Goal: Task Accomplishment & Management: Use online tool/utility

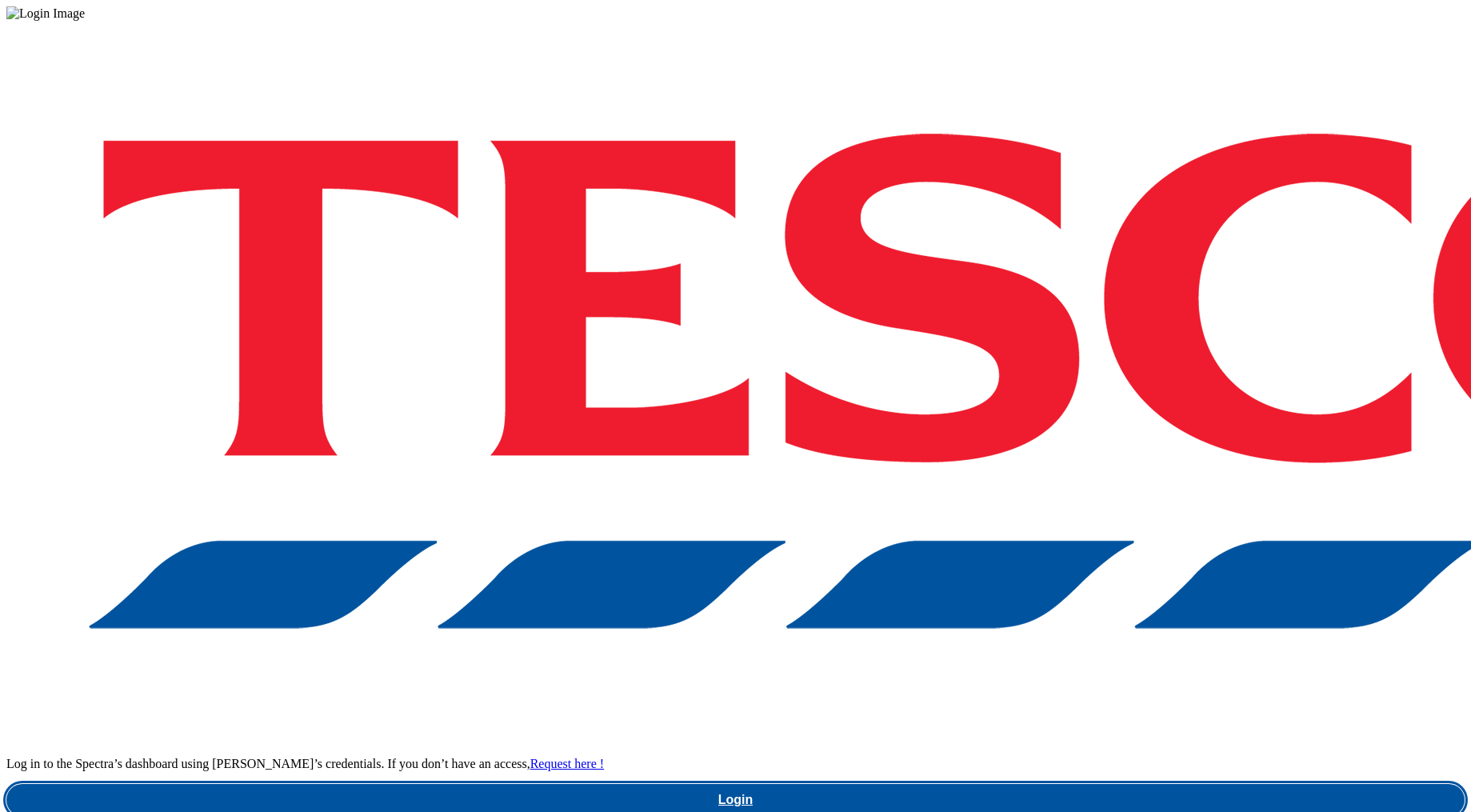
drag, startPoint x: 1133, startPoint y: 455, endPoint x: 1101, endPoint y: 410, distance: 55.2
click at [1133, 783] on link "Login" at bounding box center [736, 799] width 1458 height 32
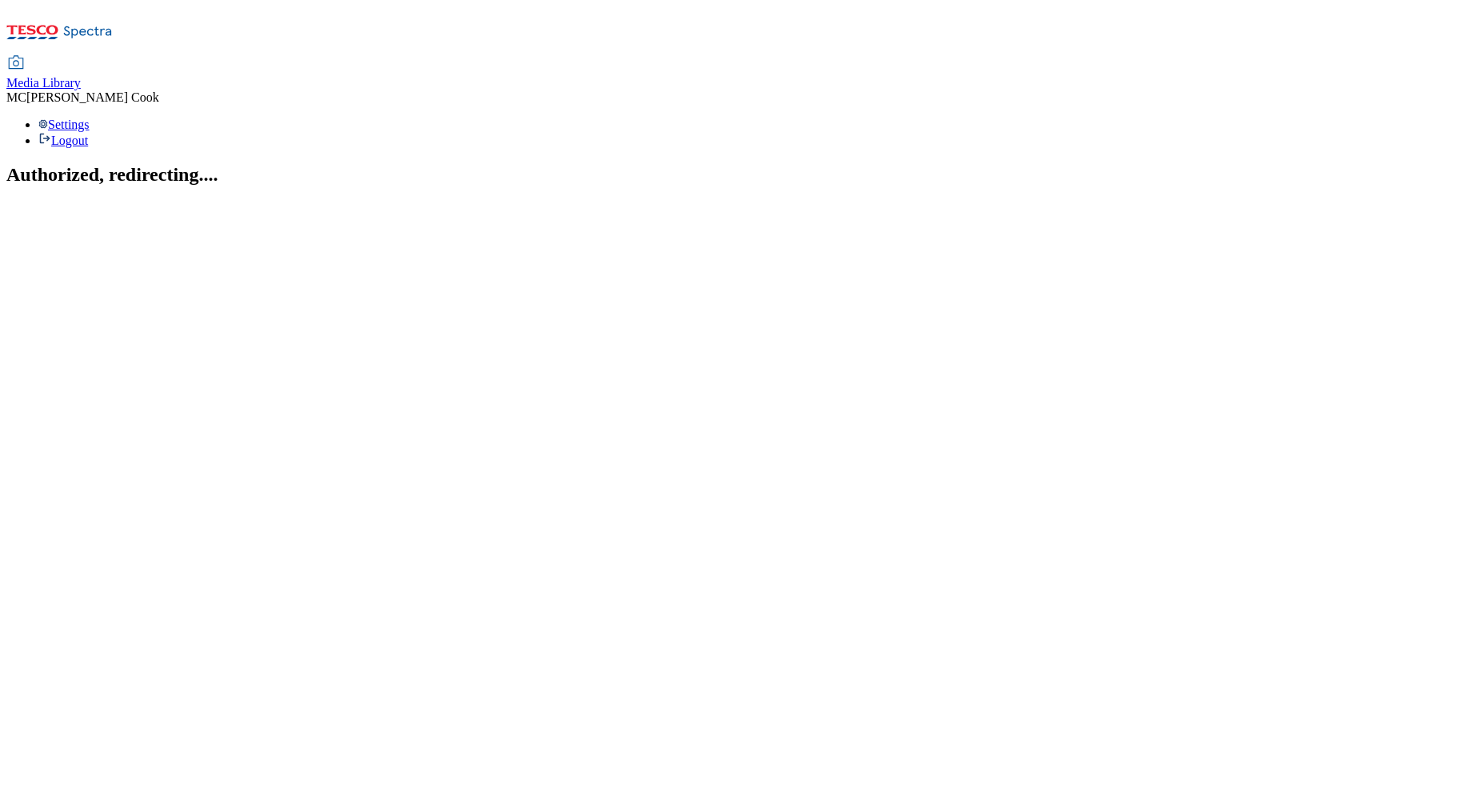
click at [81, 76] on div "Media Library" at bounding box center [43, 83] width 74 height 15
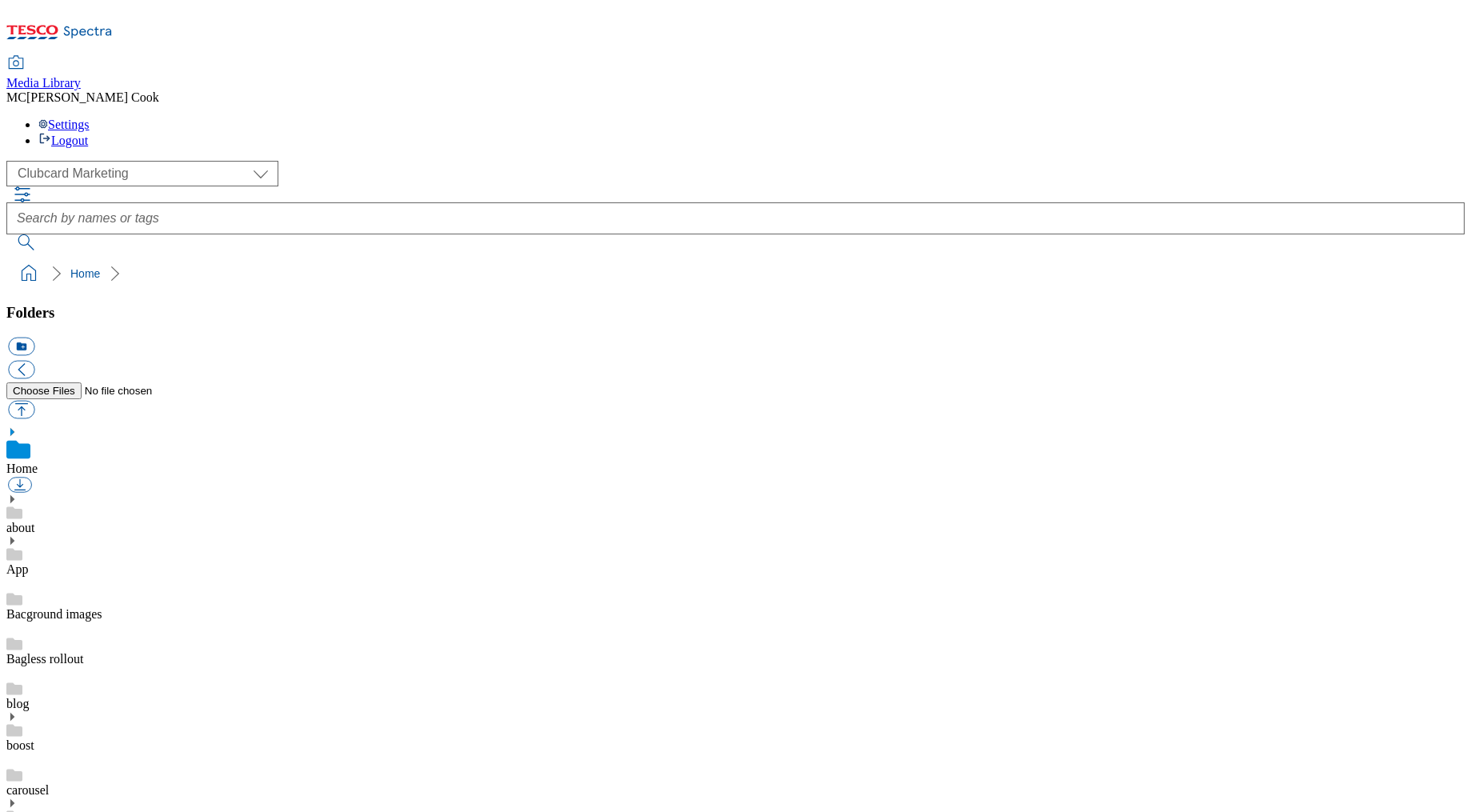
scroll to position [1, 0]
click at [83, 161] on div "( optional ) Clubcard Marketing Dotcom UK Emails GHS Marketing UK GHS Product U…" at bounding box center [736, 173] width 1458 height 25
click at [89, 161] on select "Clubcard Marketing Dotcom UK Emails GHS Marketing UK GHS Product UK GHS ROI" at bounding box center [143, 173] width 272 height 25
select select "flare-ghs-mktg"
click at [11, 161] on select "Clubcard Marketing Dotcom UK Emails GHS Marketing UK GHS Product UK GHS ROI" at bounding box center [143, 173] width 272 height 25
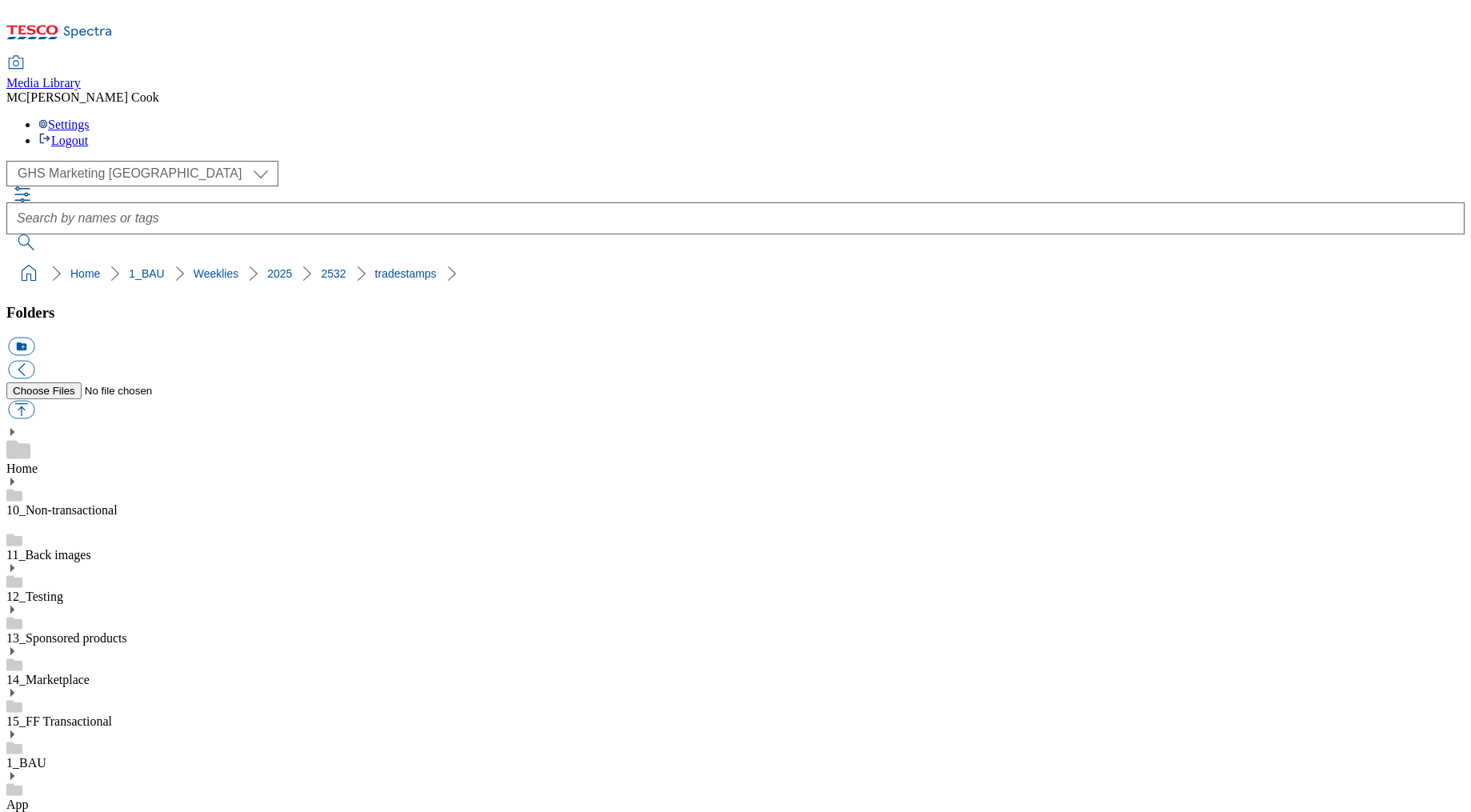
scroll to position [1382, 0]
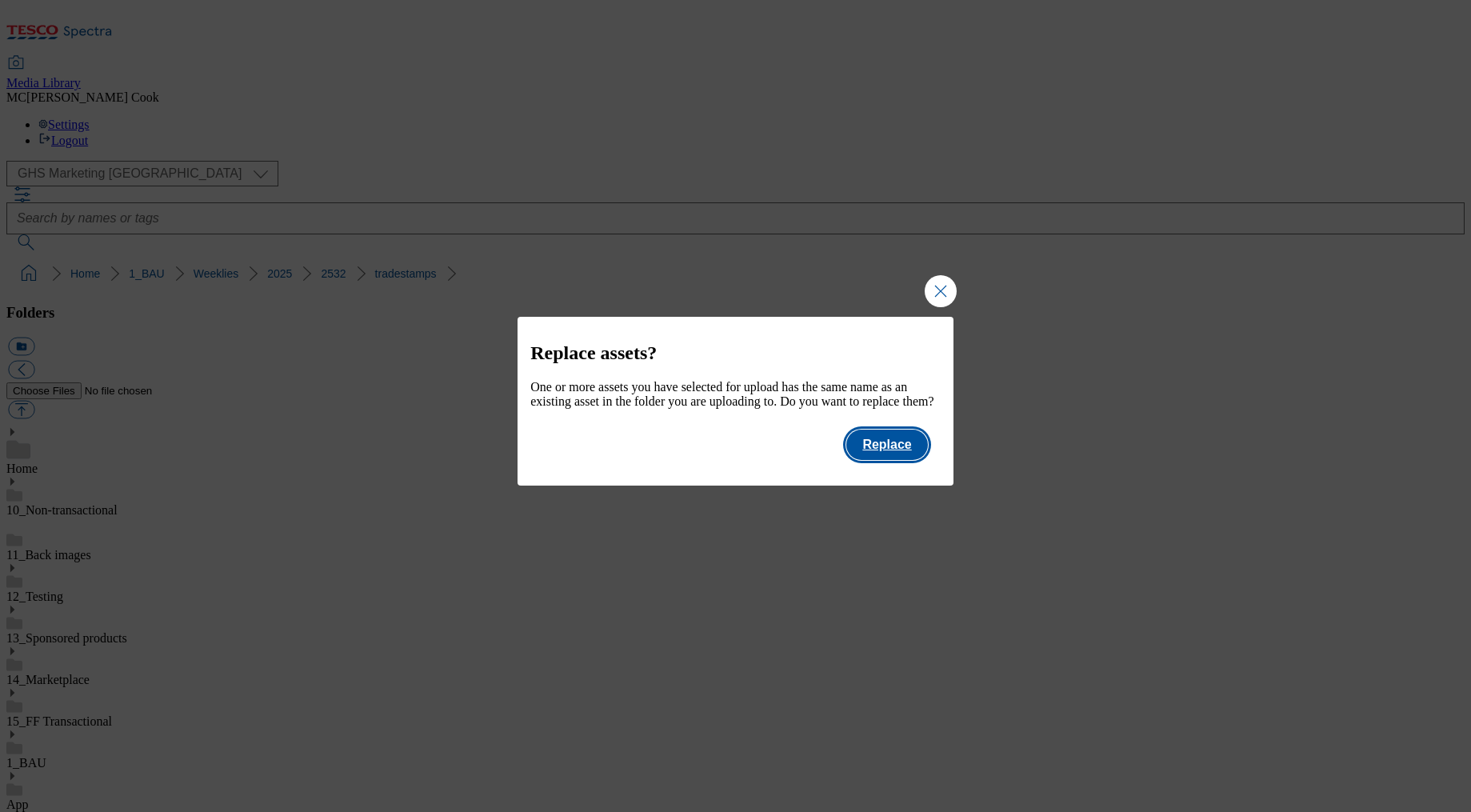
click at [887, 460] on button "Replace" at bounding box center [886, 444] width 81 height 30
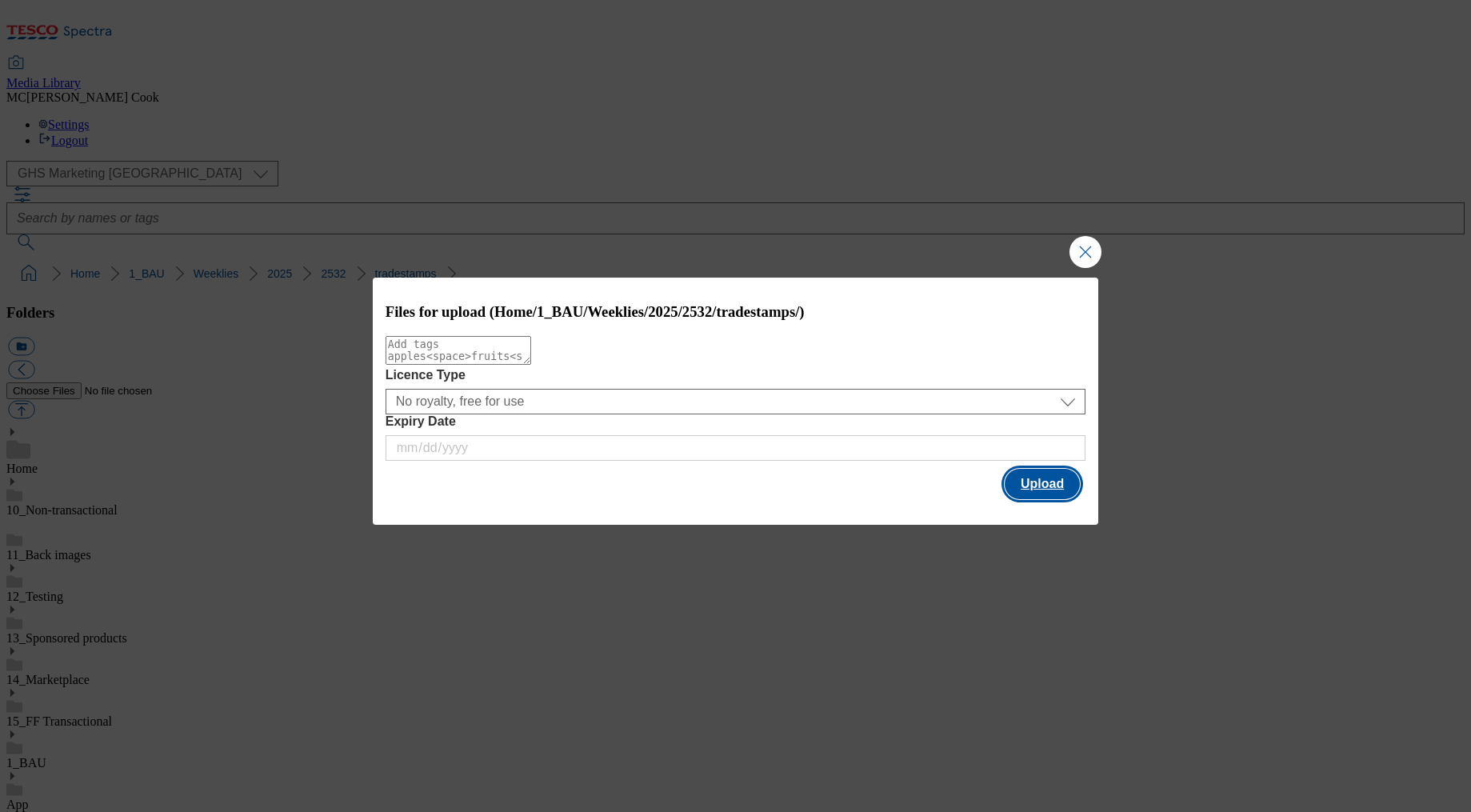
drag, startPoint x: 1037, startPoint y: 481, endPoint x: 799, endPoint y: 422, distance: 245.2
click at [1037, 481] on button "Upload" at bounding box center [1042, 483] width 75 height 30
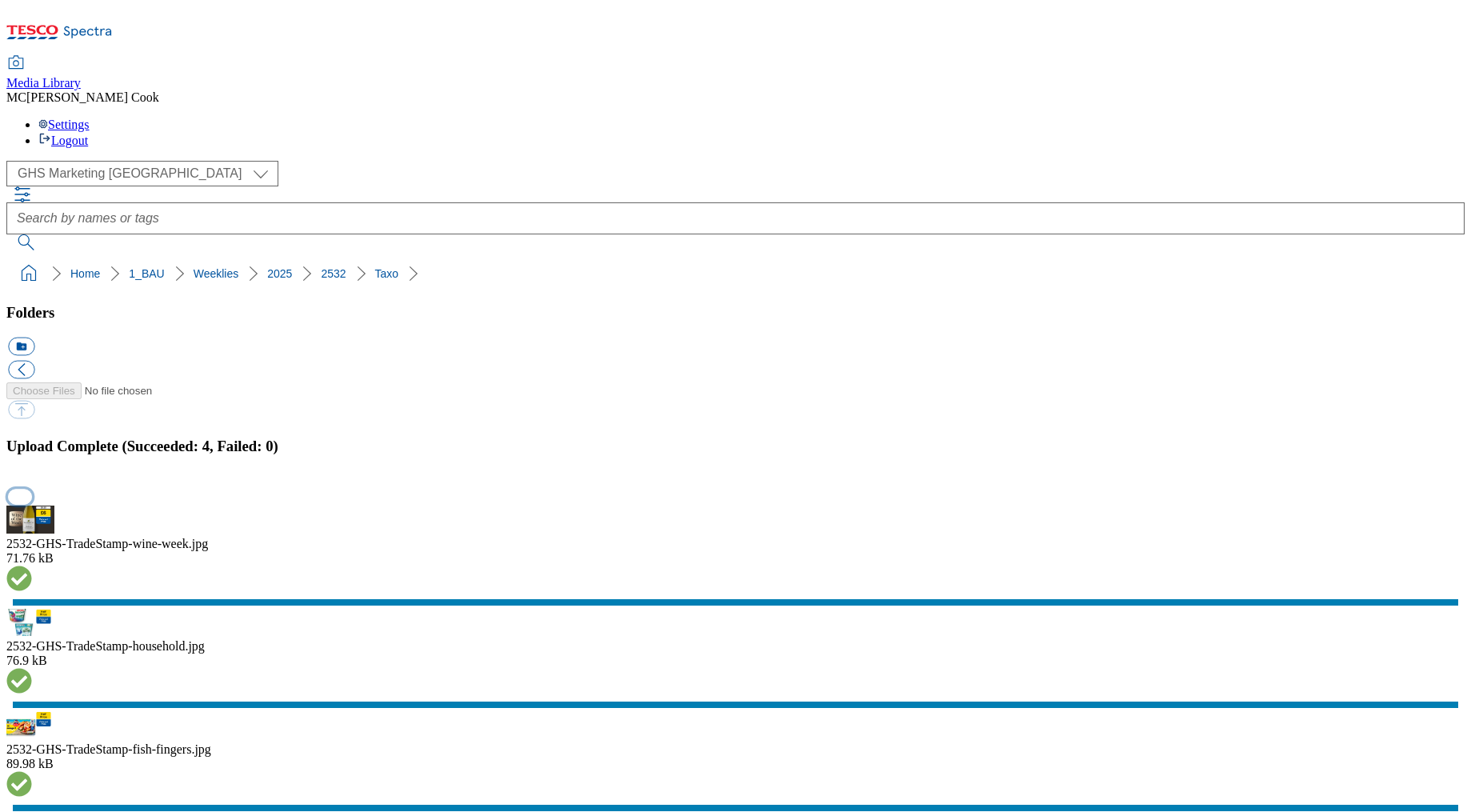
click at [32, 488] on button "button" at bounding box center [20, 496] width 24 height 15
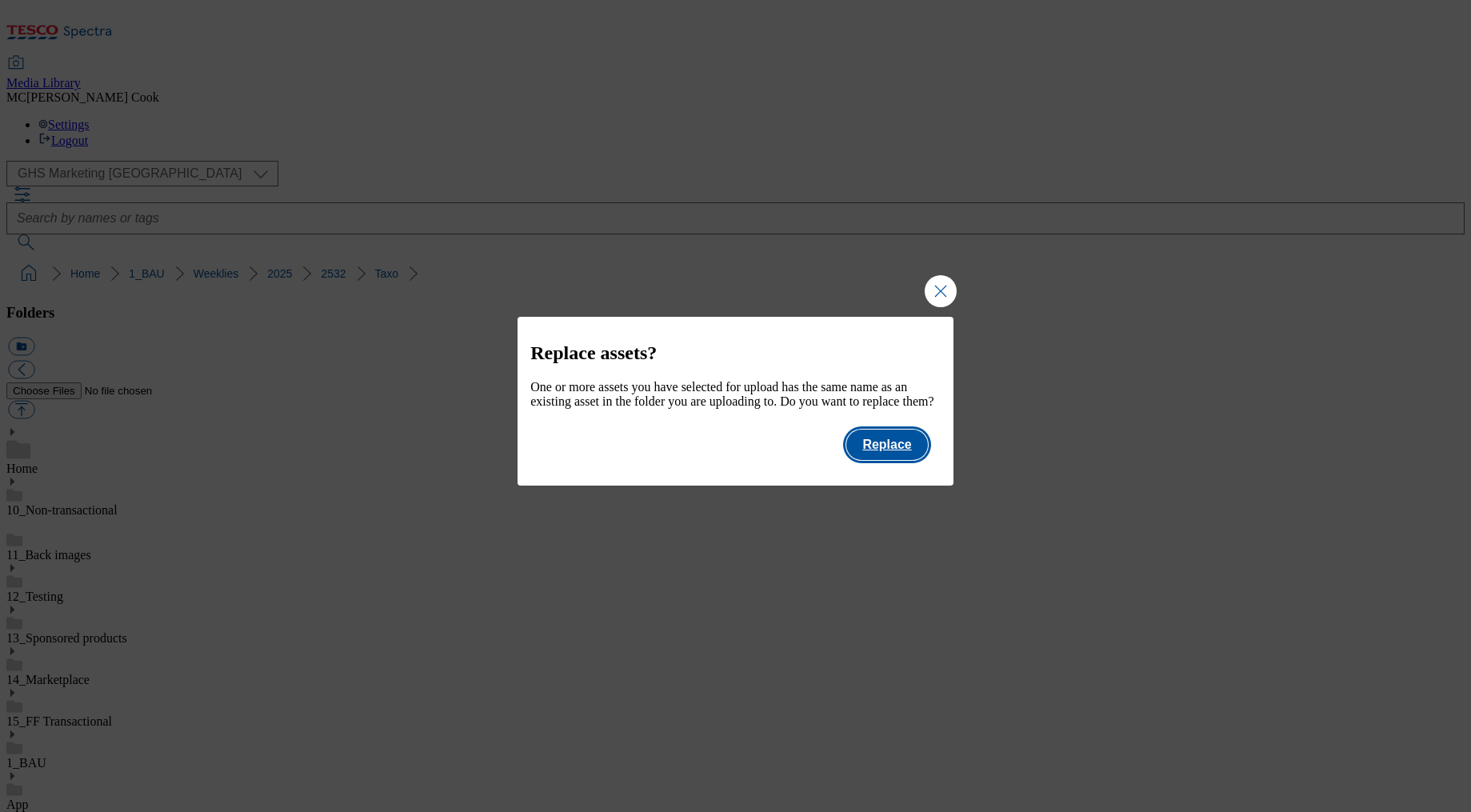
click at [897, 460] on button "Replace" at bounding box center [886, 444] width 81 height 30
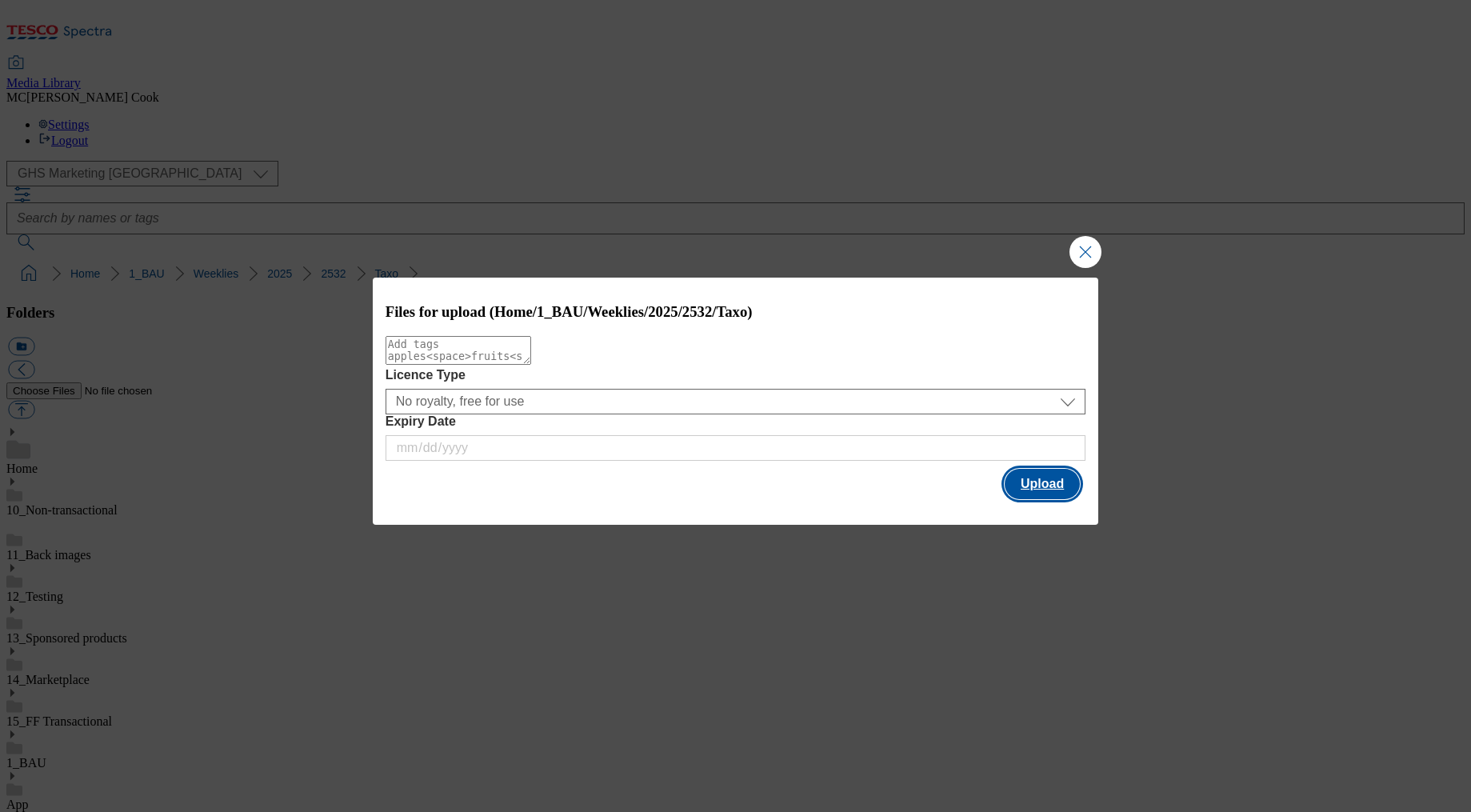
click at [1053, 483] on button "Upload" at bounding box center [1042, 483] width 75 height 30
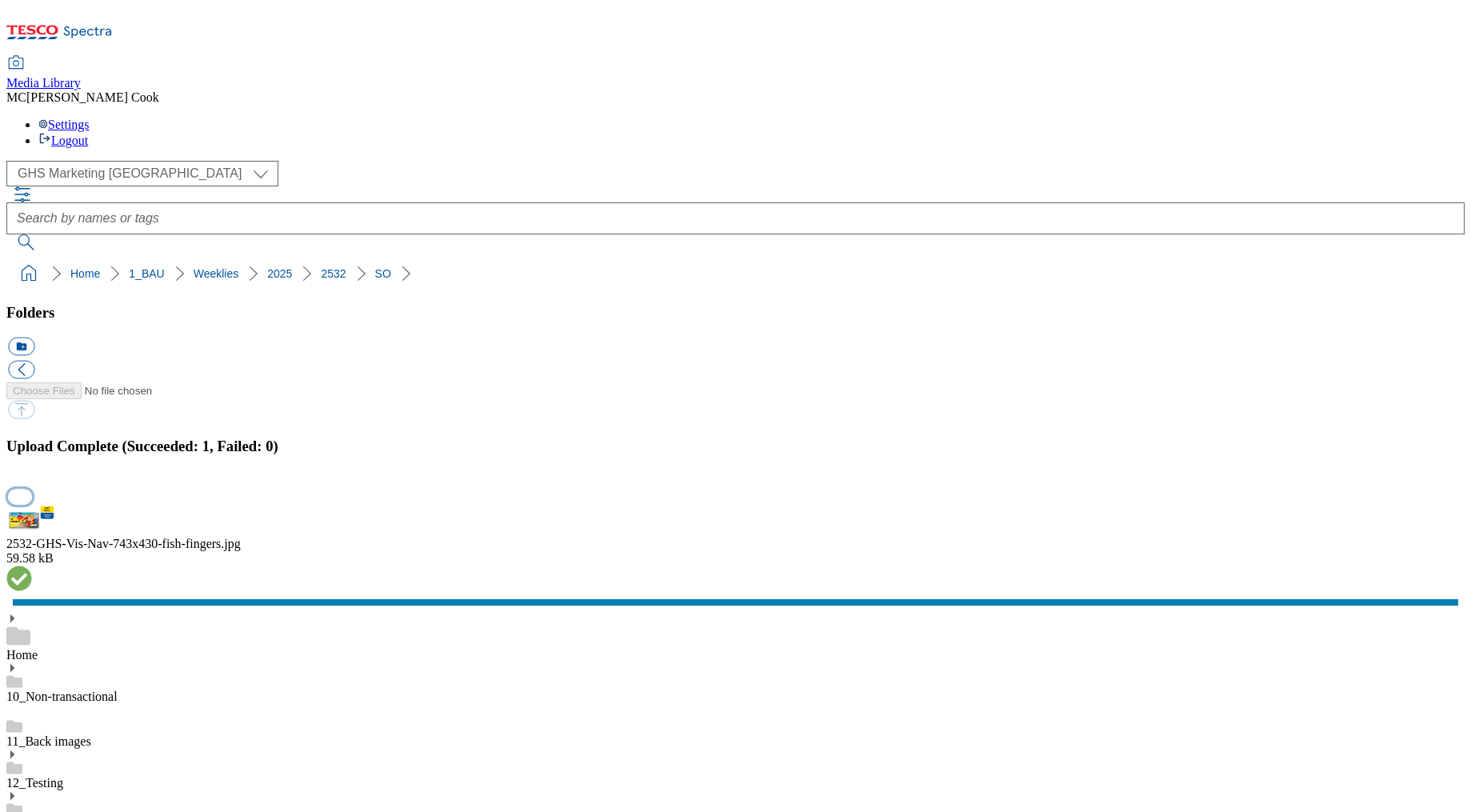
click at [32, 488] on button "button" at bounding box center [20, 496] width 24 height 15
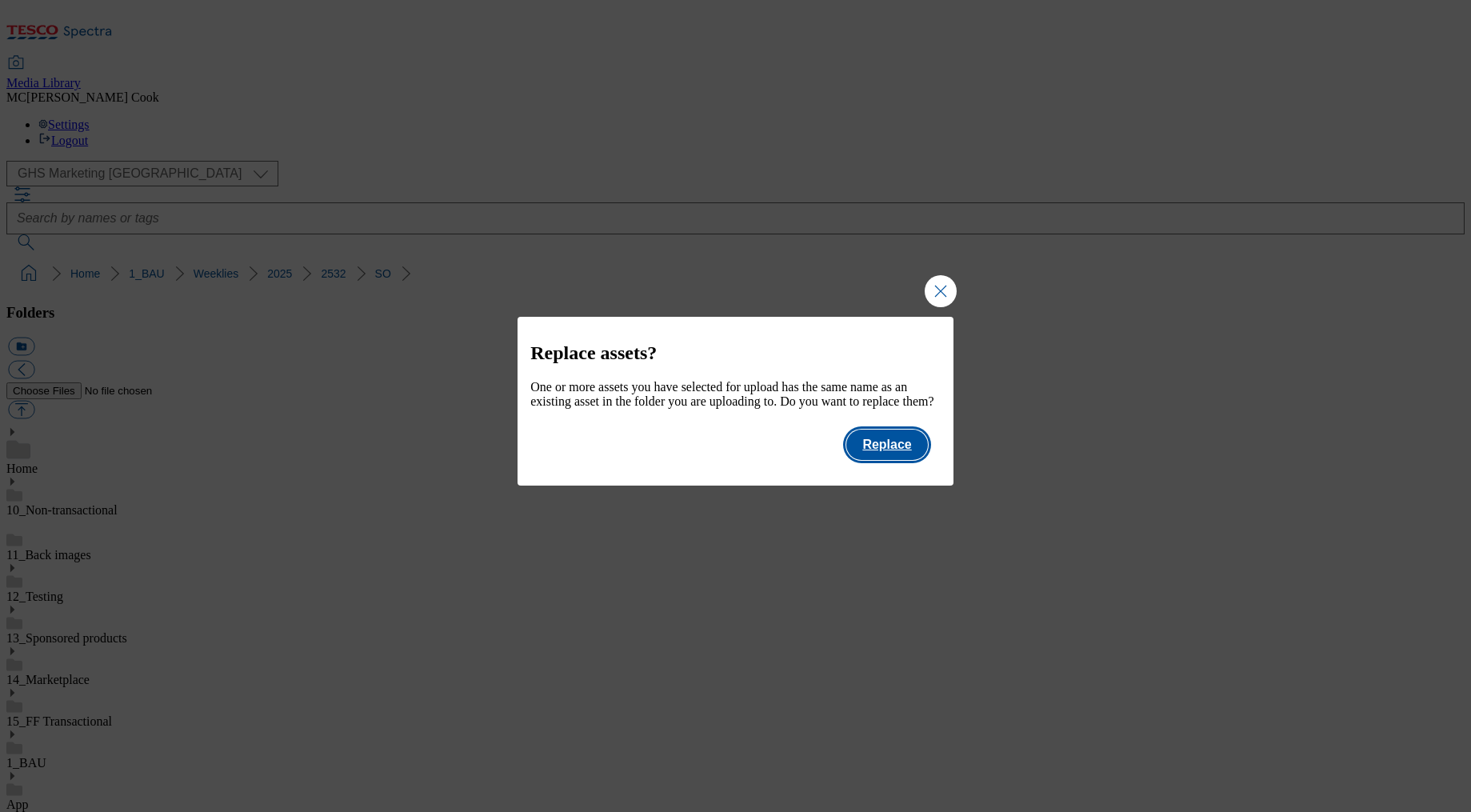
click at [900, 460] on button "Replace" at bounding box center [886, 444] width 81 height 30
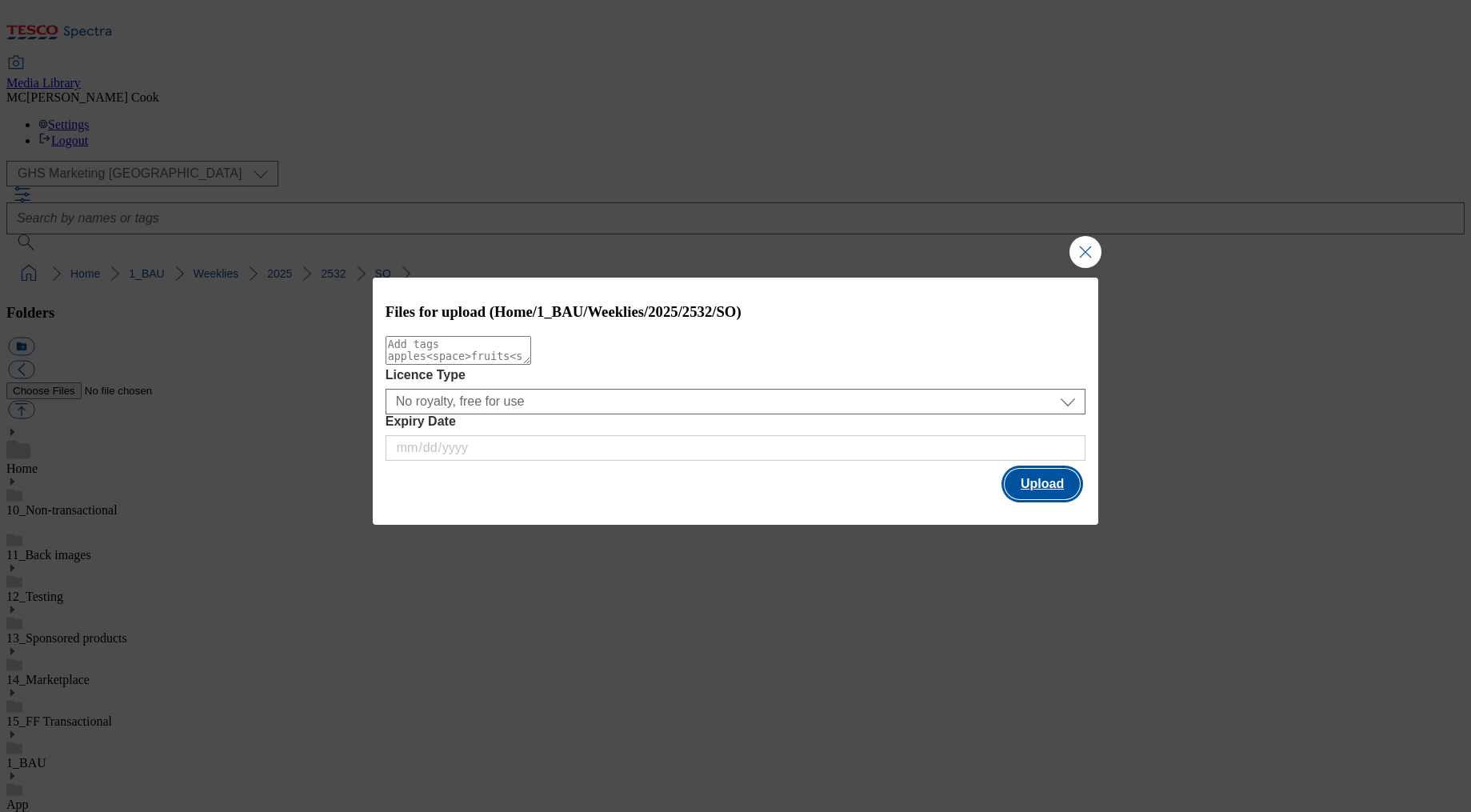
click at [1052, 492] on button "Upload" at bounding box center [1042, 483] width 75 height 30
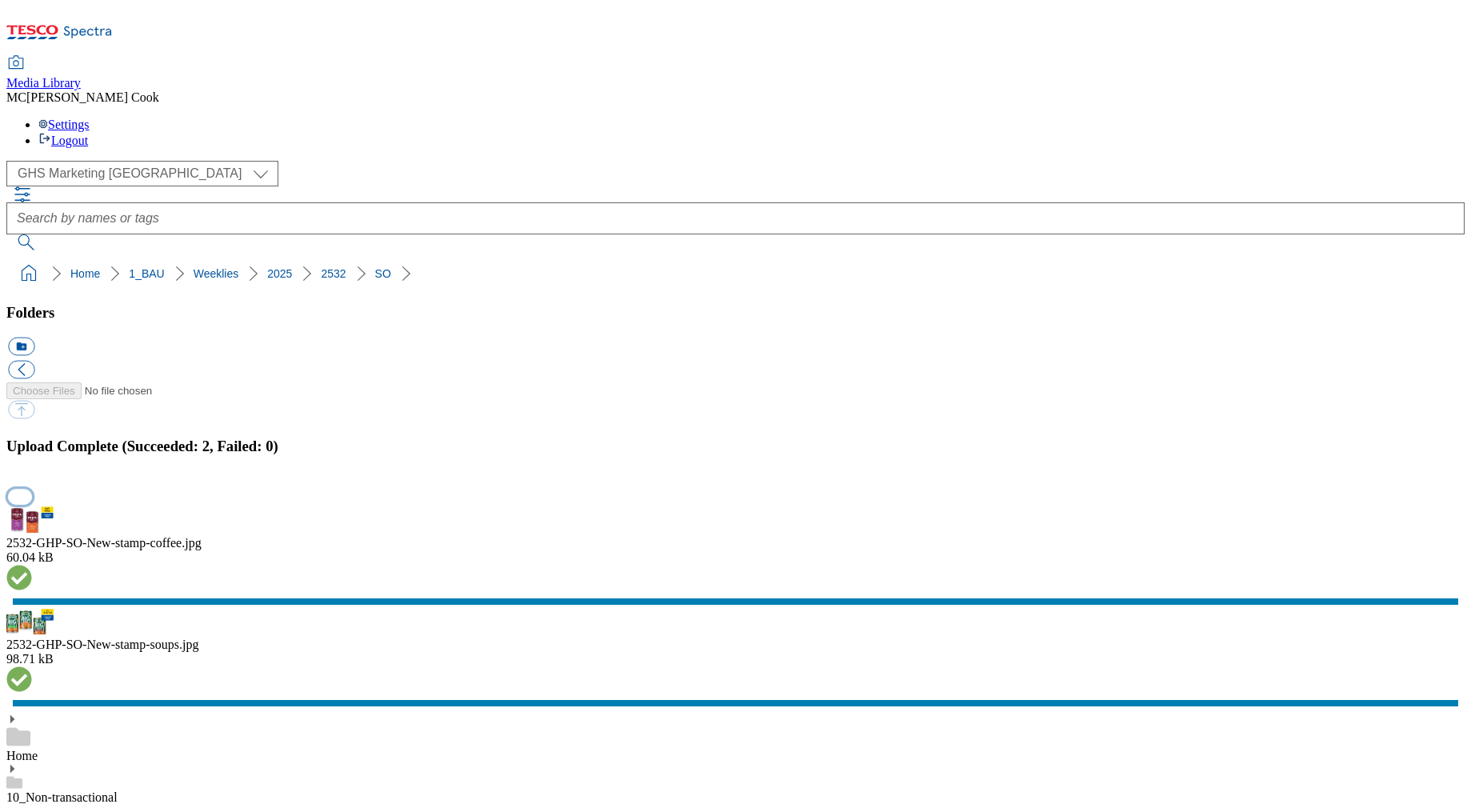
click at [32, 488] on button "button" at bounding box center [20, 496] width 24 height 15
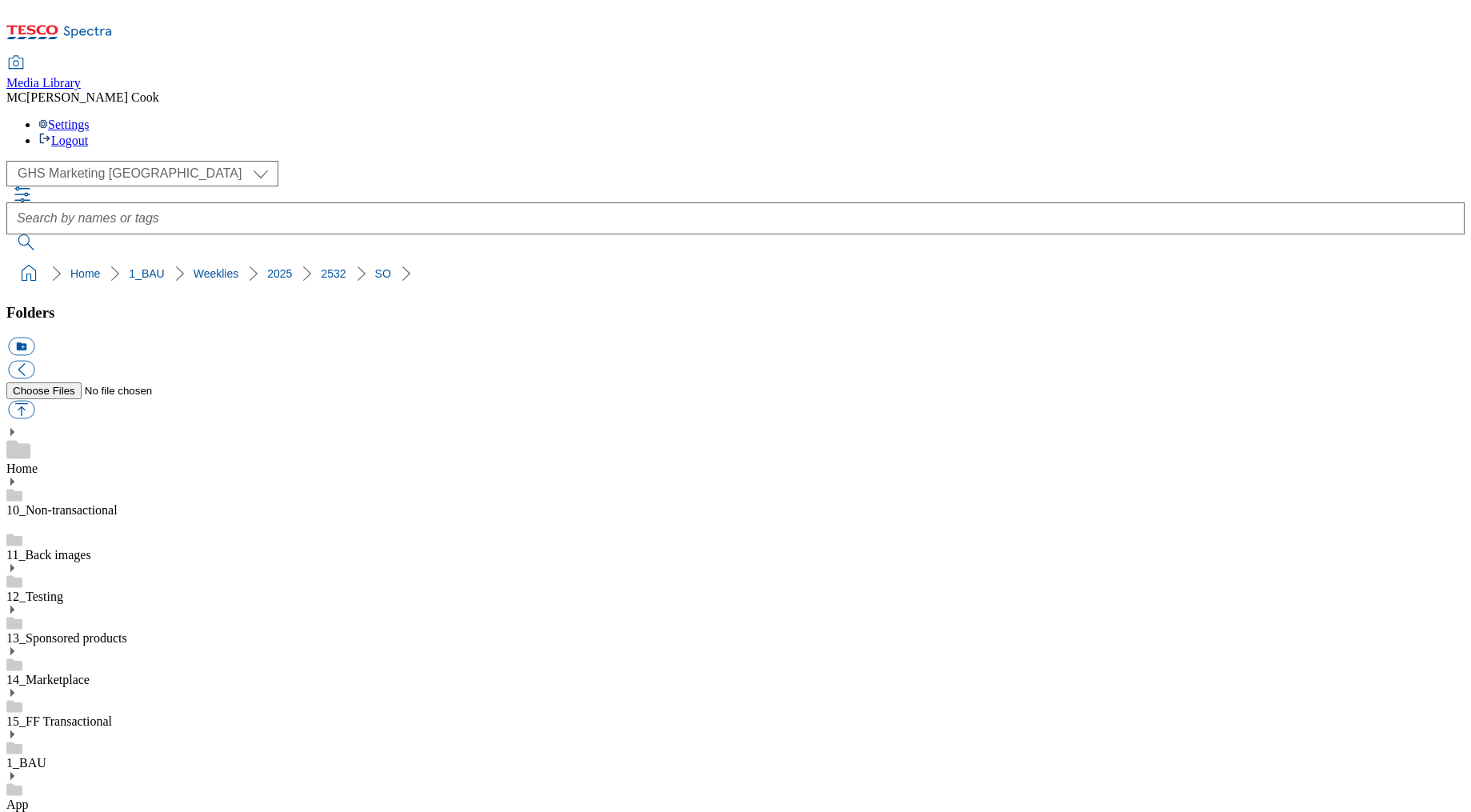
click at [83, 161] on select "Clubcard Marketing Dotcom UK Emails GHS Marketing UK GHS Product UK GHS ROI" at bounding box center [143, 173] width 272 height 25
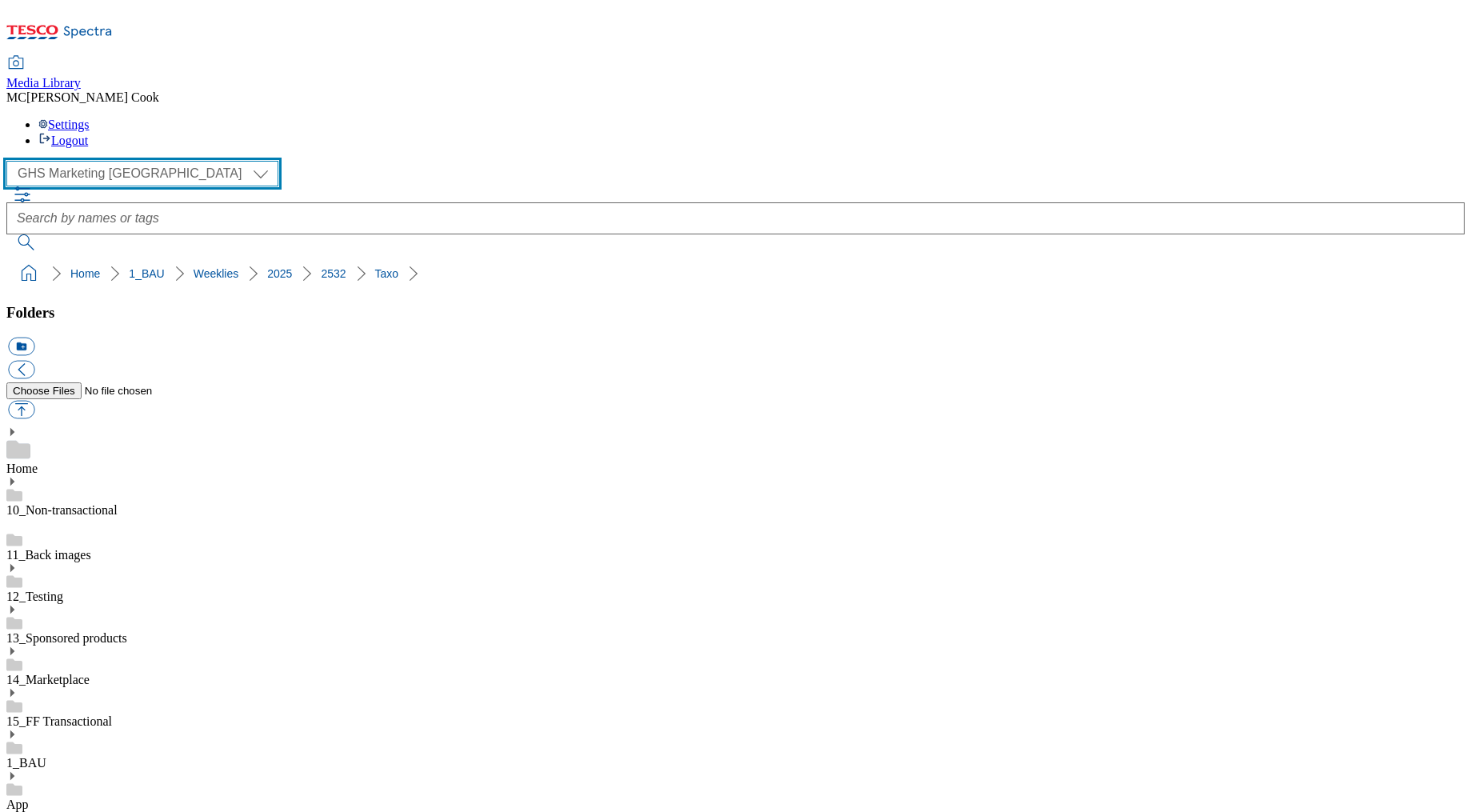
select select "flare-ghs-roi"
click at [11, 161] on select "Clubcard Marketing Dotcom UK Emails GHS Marketing UK GHS Product UK GHS ROI" at bounding box center [143, 173] width 272 height 25
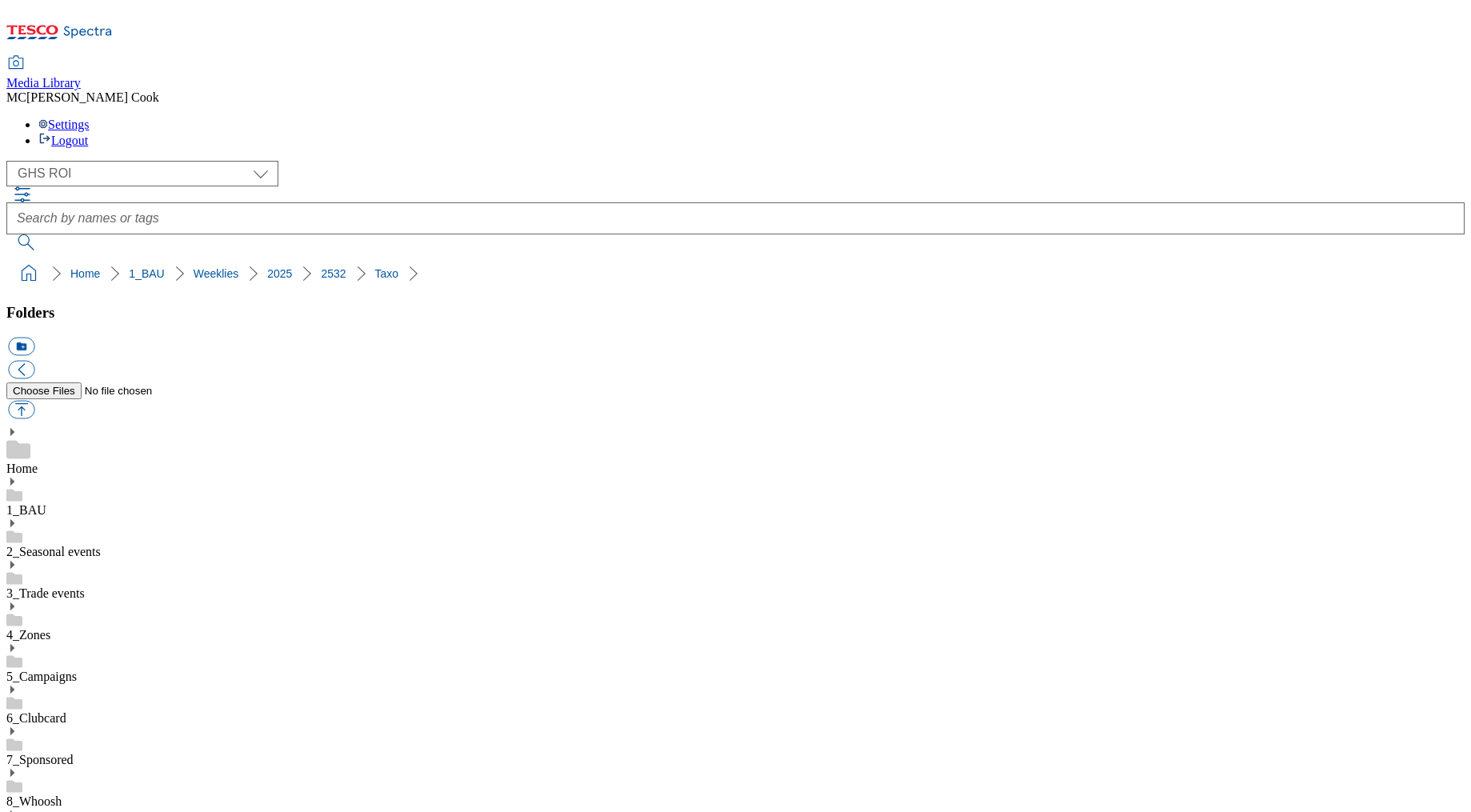
click at [342, 161] on div "( optional ) Clubcard Marketing Dotcom UK Emails GHS Marketing UK GHS Product U…" at bounding box center [736, 205] width 1458 height 90
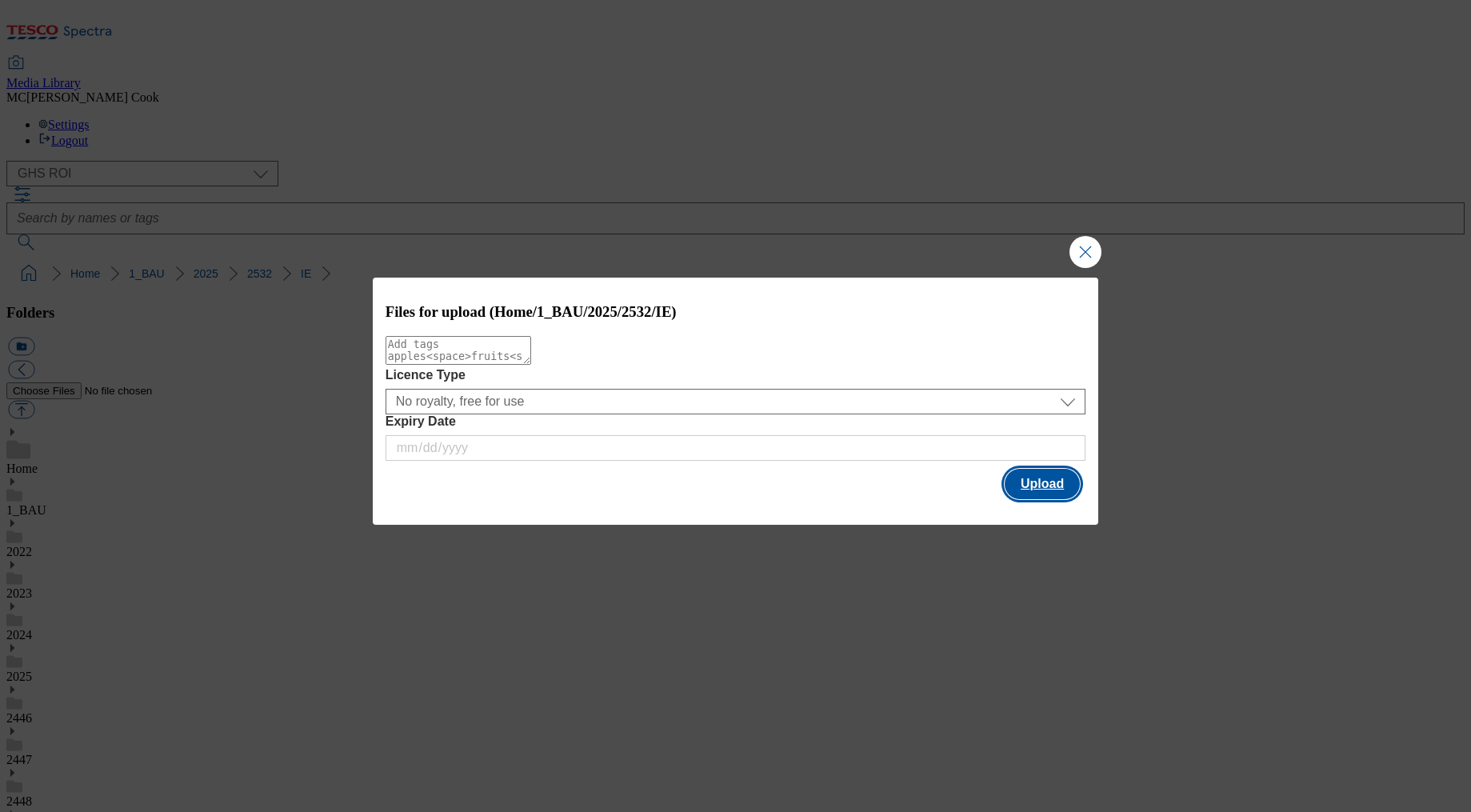
click at [1027, 485] on button "Upload" at bounding box center [1042, 483] width 75 height 30
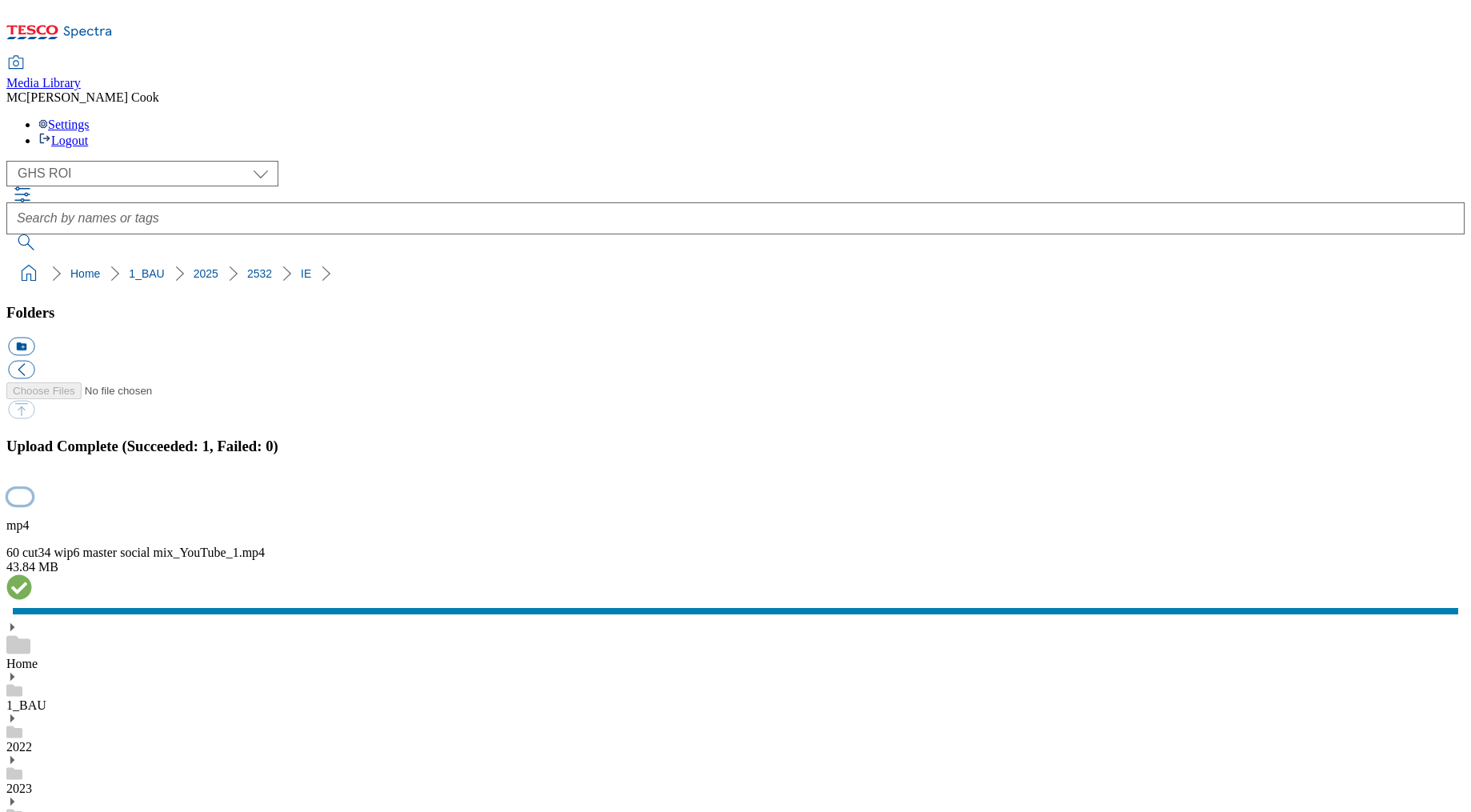
click at [32, 488] on button "button" at bounding box center [20, 496] width 24 height 15
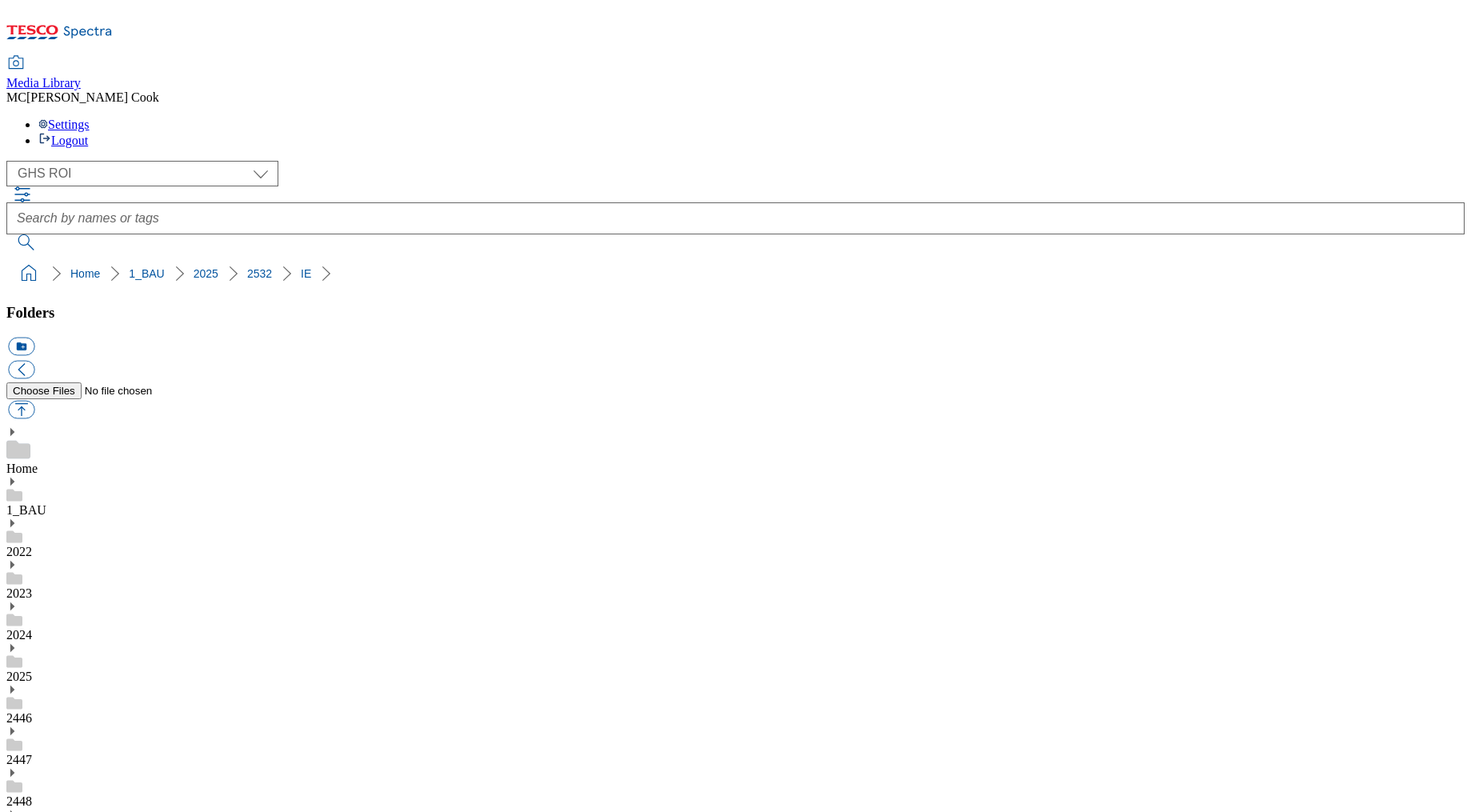
click at [116, 161] on select "Clubcard Marketing Dotcom UK Emails GHS Marketing UK GHS Product UK GHS ROI" at bounding box center [143, 173] width 272 height 25
select select "flare-ghs-mktg"
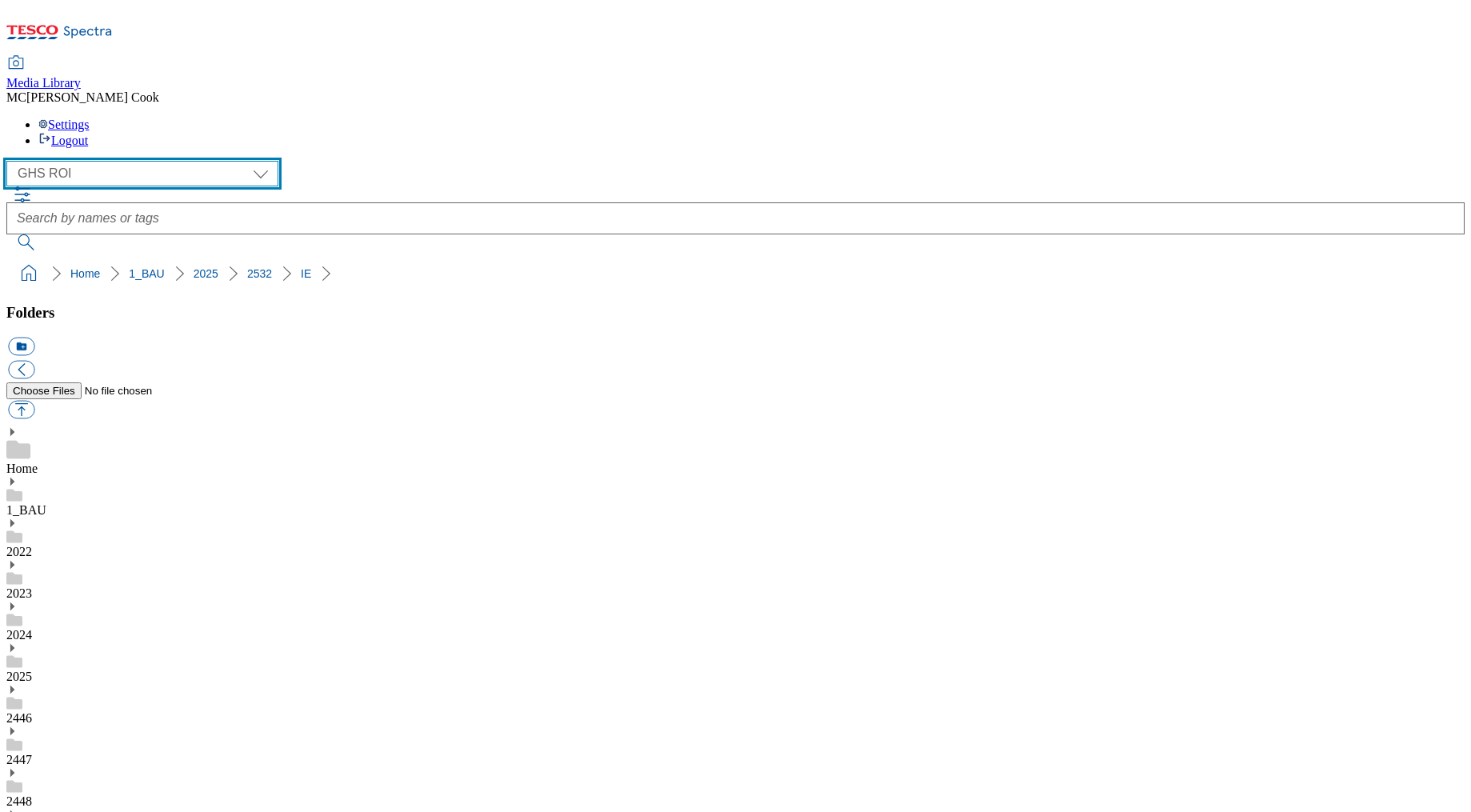
click at [11, 161] on select "Clubcard Marketing Dotcom UK Emails GHS Marketing UK GHS Product UK GHS ROI" at bounding box center [143, 173] width 272 height 25
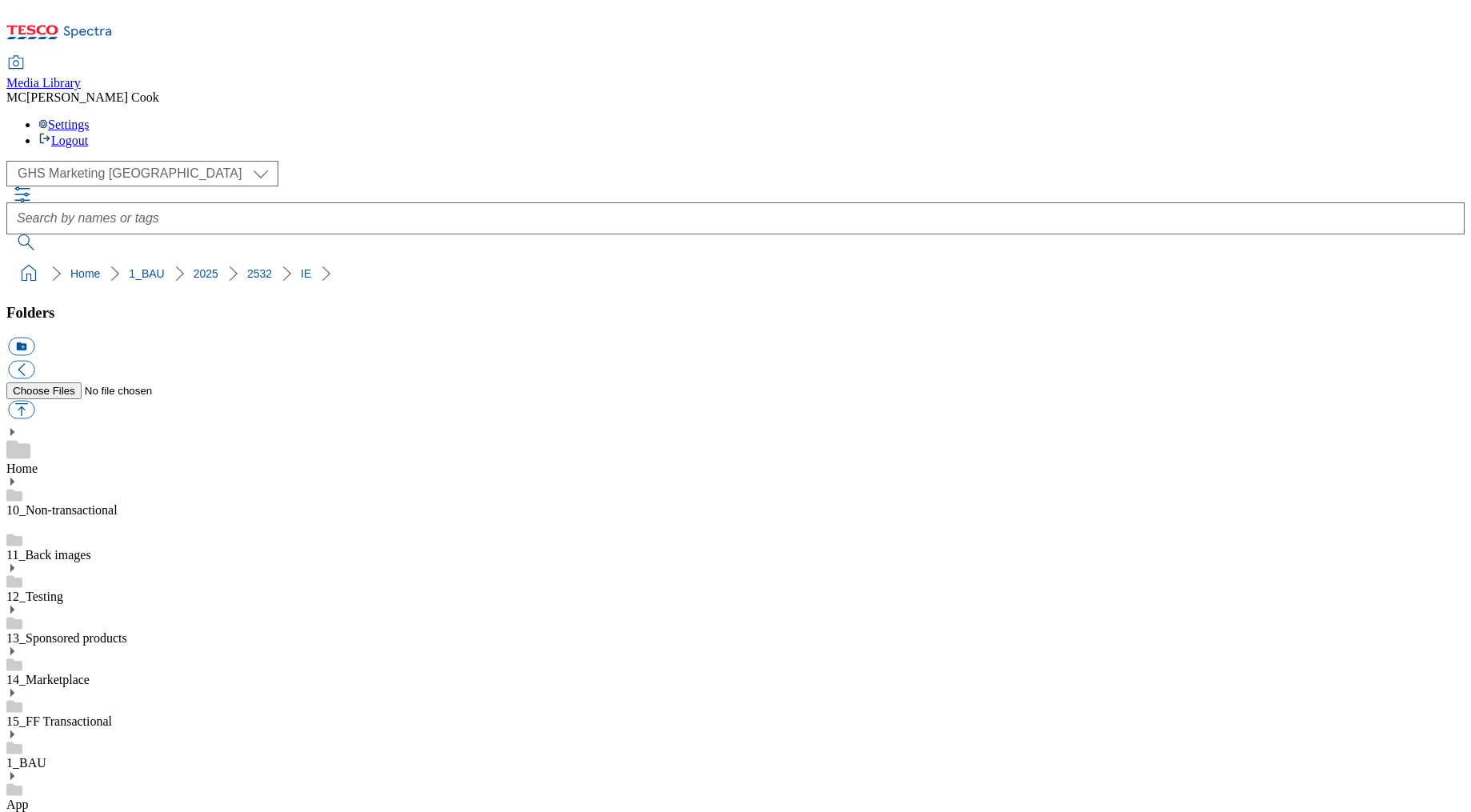
click at [46, 756] on link "1_BAU" at bounding box center [26, 762] width 40 height 14
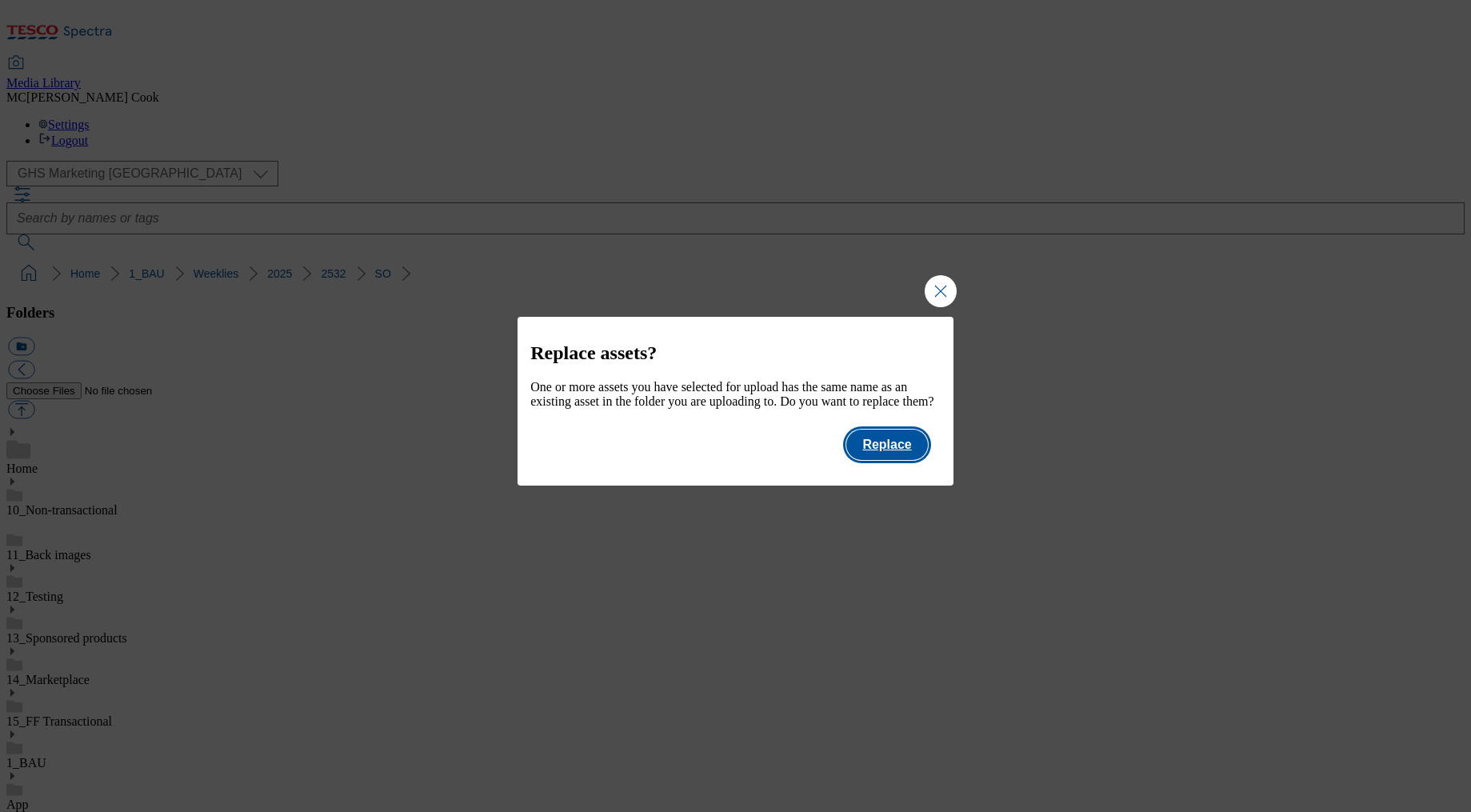
scroll to position [1472, 0]
click at [890, 460] on button "Replace" at bounding box center [886, 444] width 81 height 30
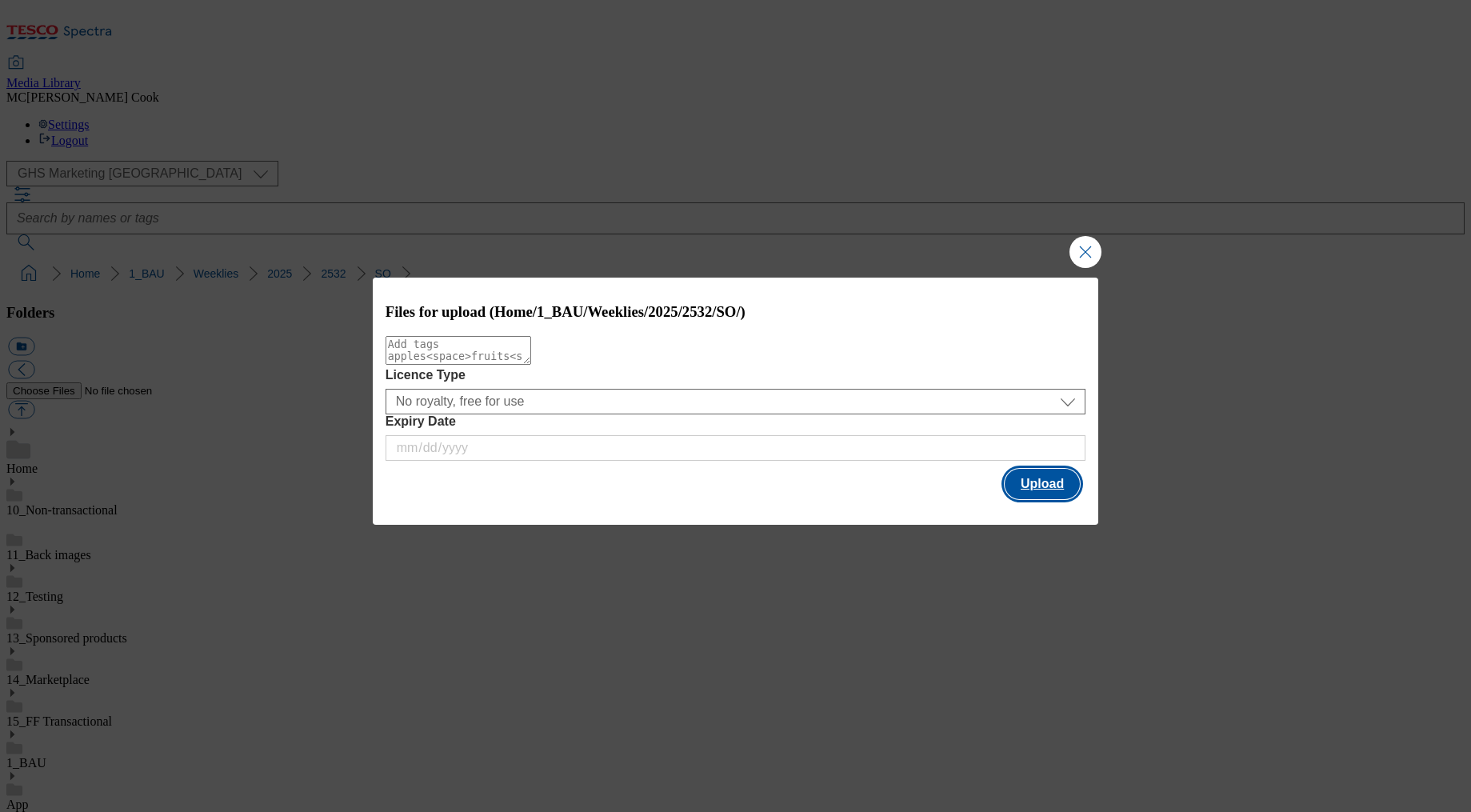
click at [1022, 480] on button "Upload" at bounding box center [1042, 483] width 75 height 30
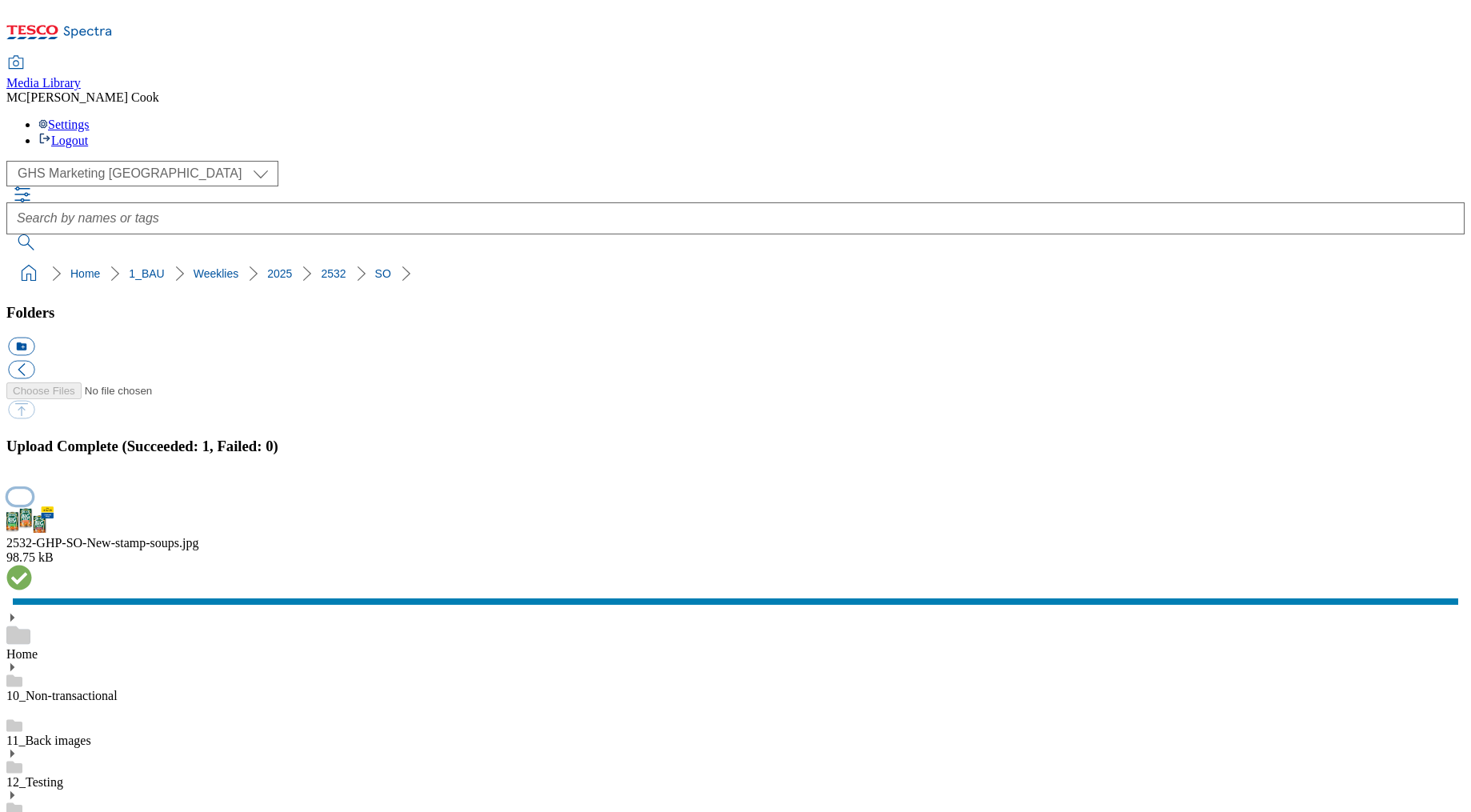
click at [32, 488] on button "button" at bounding box center [20, 496] width 24 height 15
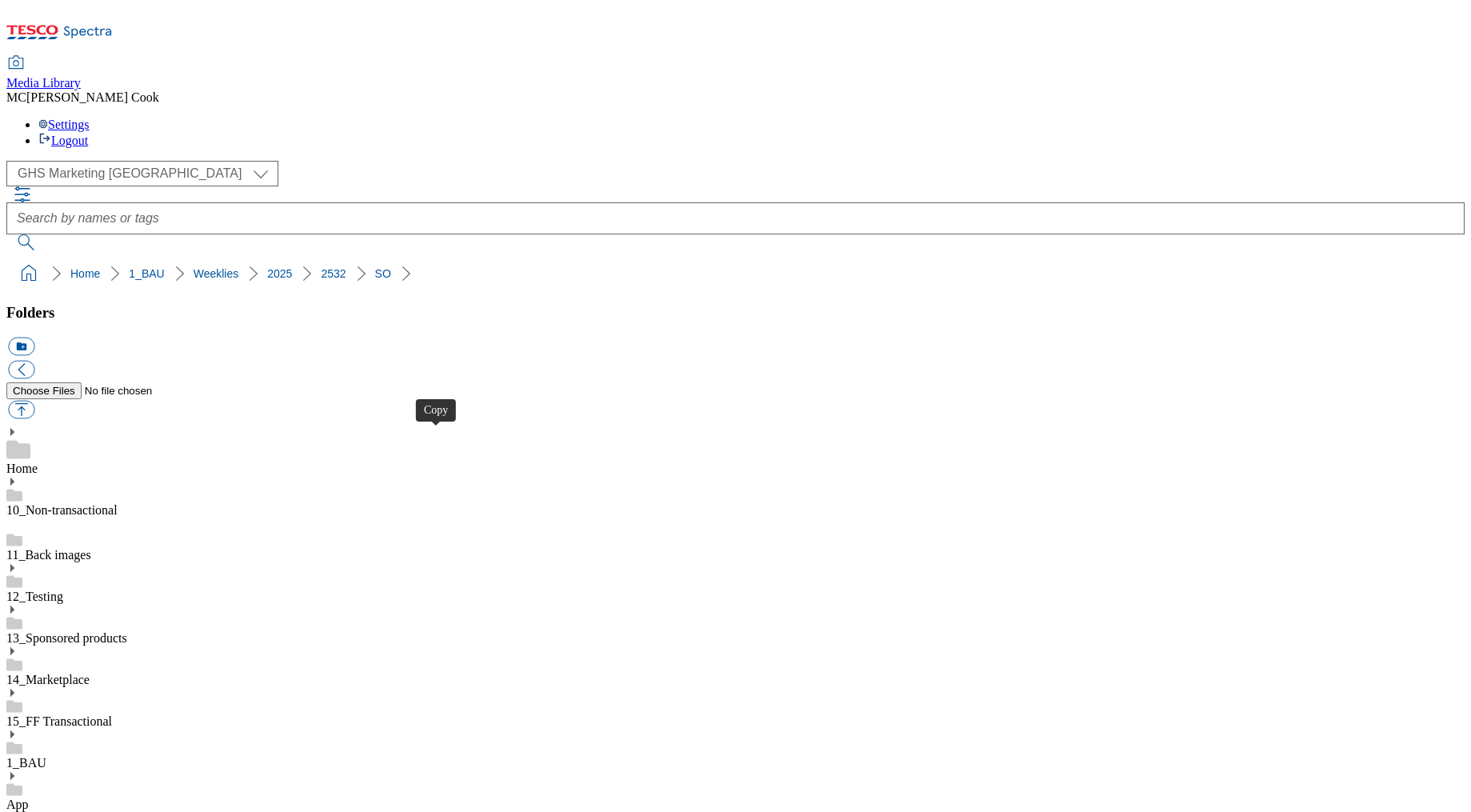
drag, startPoint x: 436, startPoint y: 437, endPoint x: 443, endPoint y: 426, distance: 13.0
